Goal: Navigation & Orientation: Find specific page/section

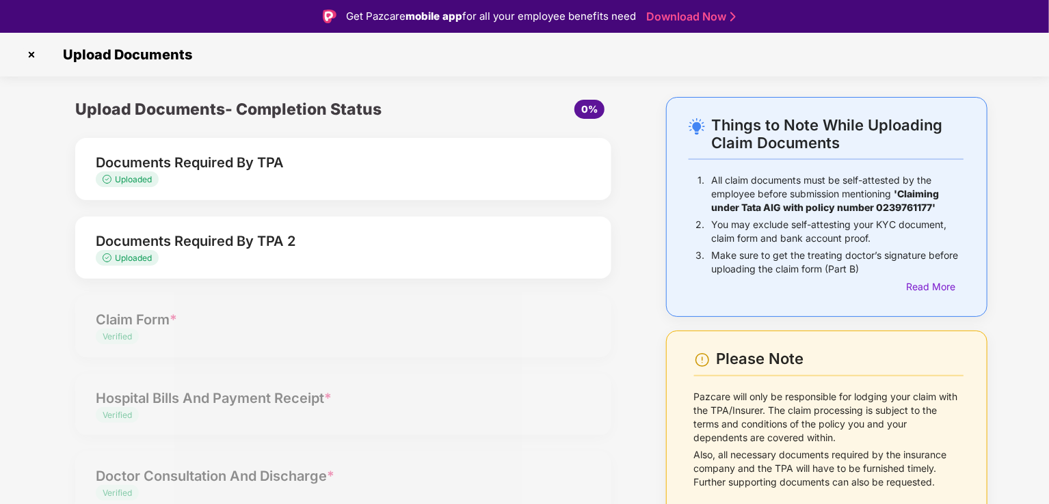
drag, startPoint x: 1042, startPoint y: 211, endPoint x: 1049, endPoint y: 272, distance: 61.3
click at [1048, 272] on html "Get Pazcare mobile app for all your employee benefits need Download Now Upload …" at bounding box center [524, 252] width 1049 height 504
click at [33, 50] on img at bounding box center [32, 55] width 22 height 22
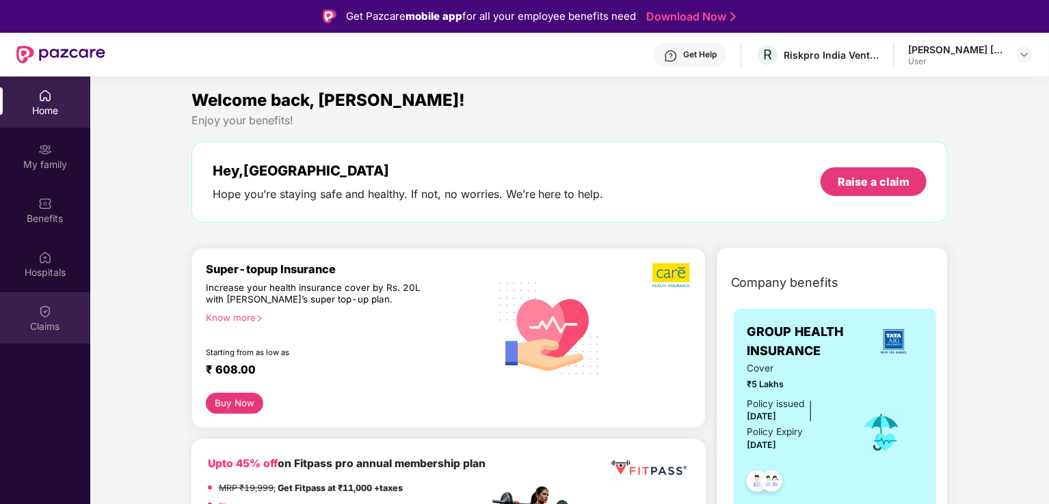
click at [46, 312] on img at bounding box center [45, 312] width 14 height 14
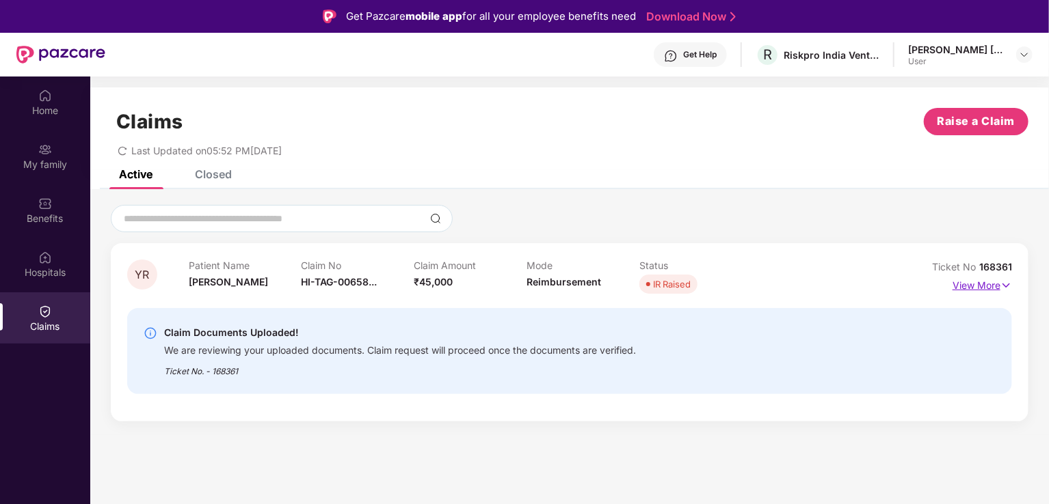
click at [1003, 278] on img at bounding box center [1006, 285] width 12 height 15
